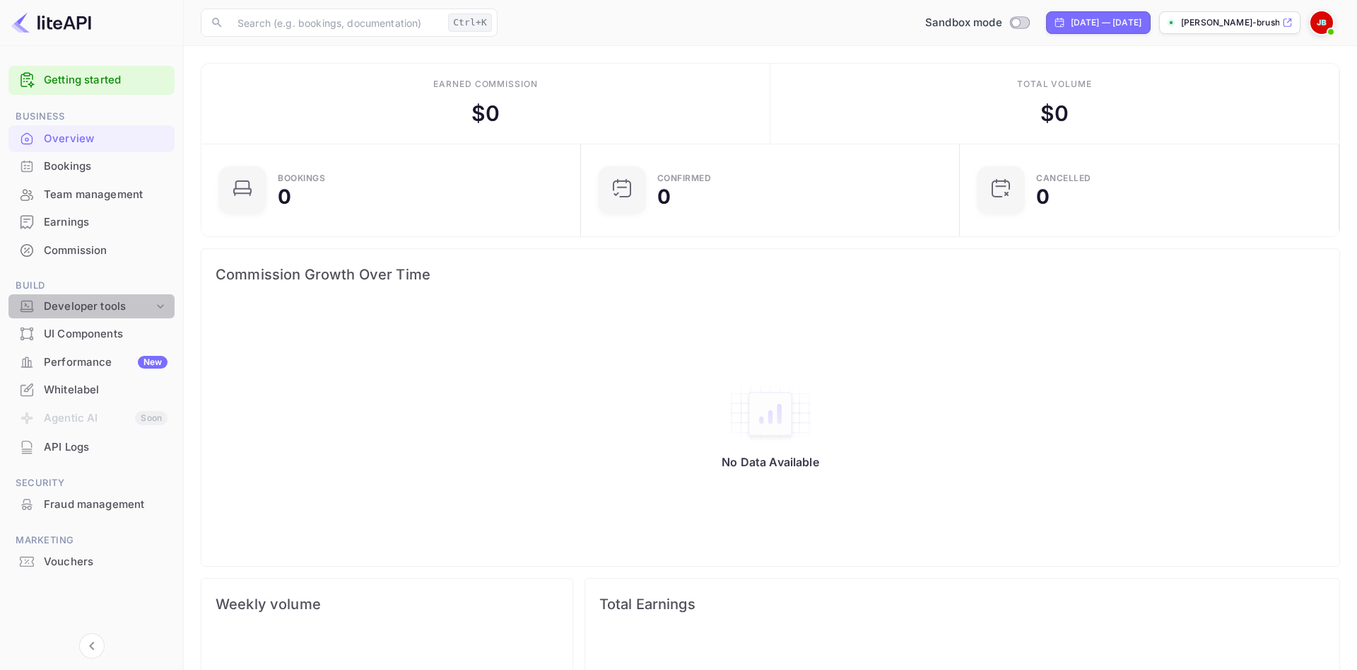
click at [58, 308] on div "Developer tools" at bounding box center [99, 306] width 110 height 16
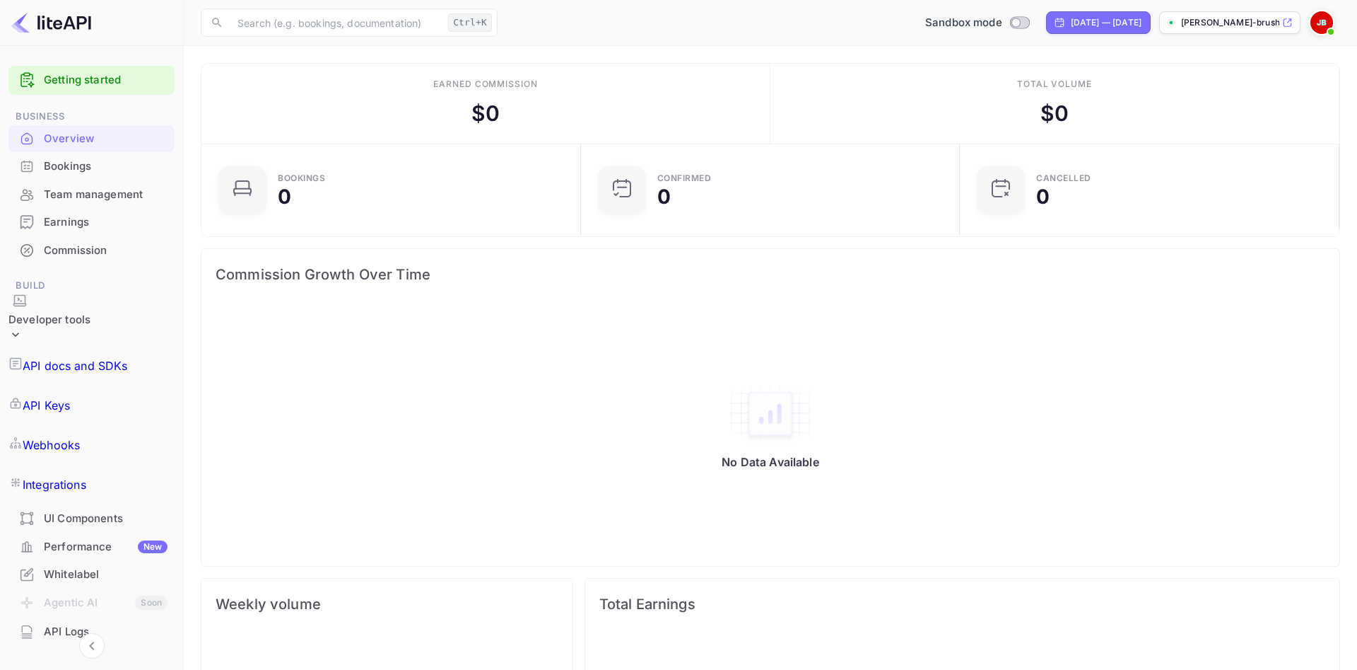
click at [94, 385] on link "API Keys" at bounding box center [91, 405] width 166 height 40
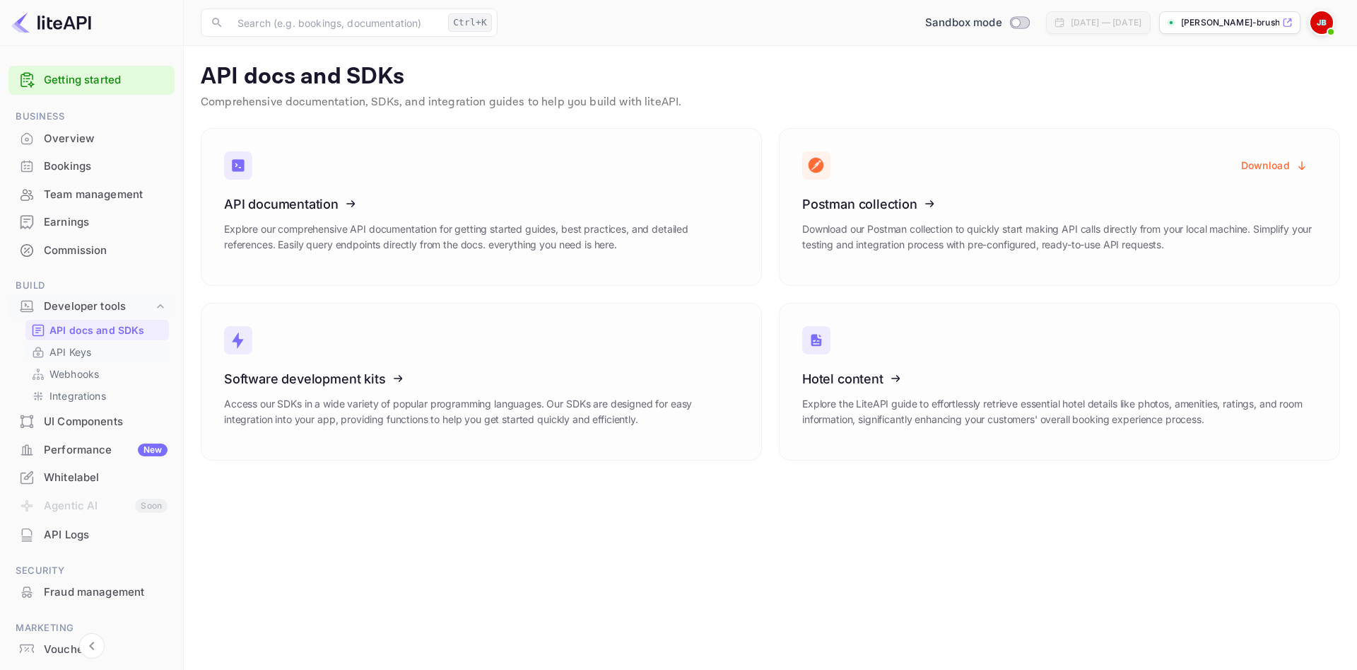
click at [73, 355] on p "API Keys" at bounding box center [70, 351] width 42 height 15
